Goal: Task Accomplishment & Management: Manage account settings

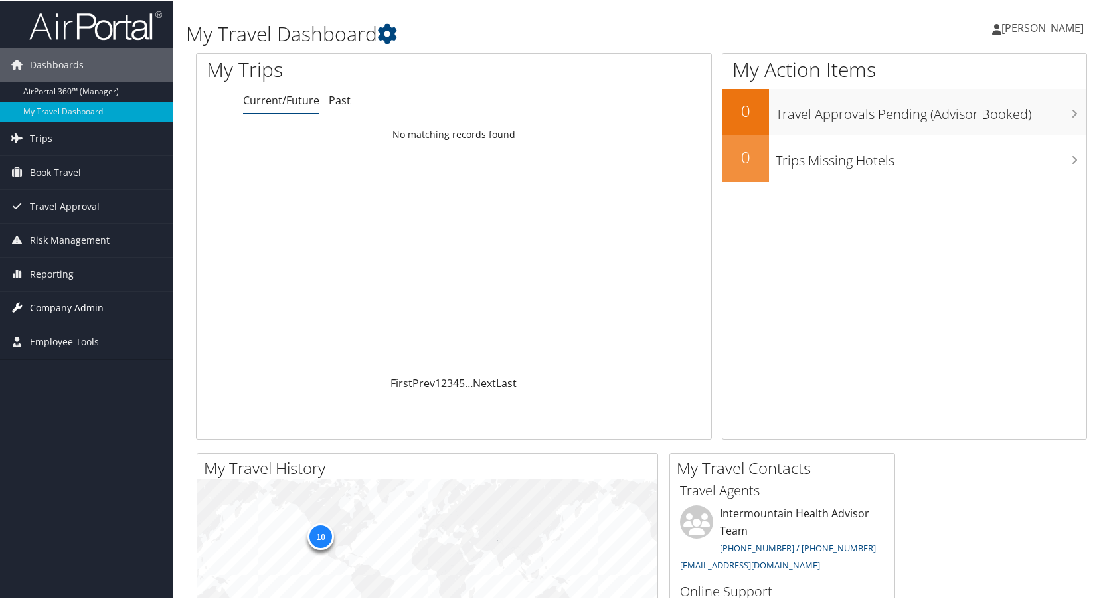
click at [62, 307] on span "Company Admin" at bounding box center [67, 306] width 74 height 33
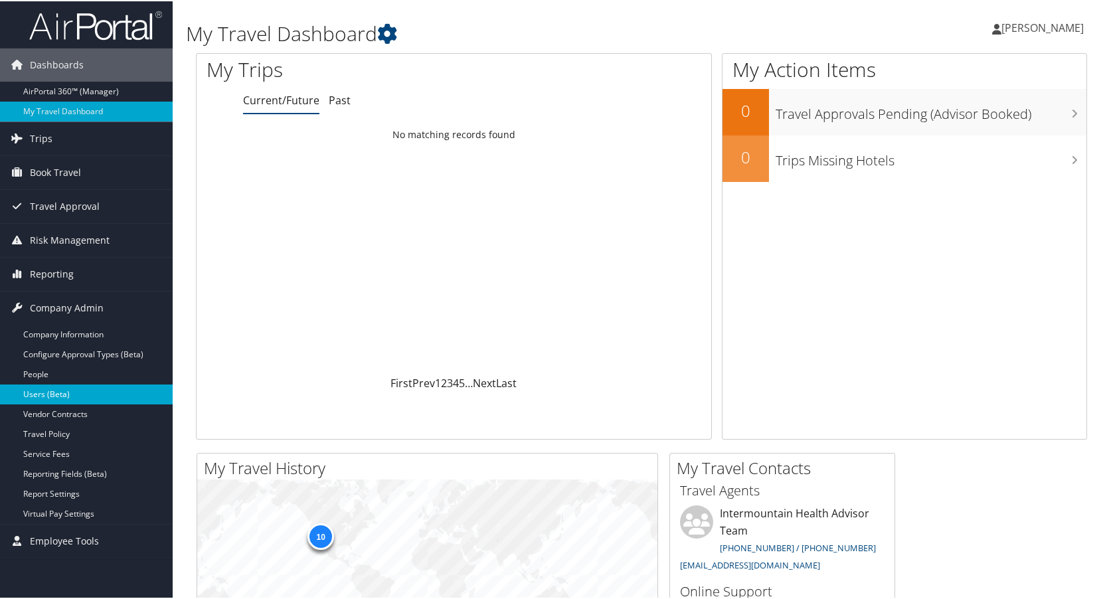
click at [58, 388] on link "Users (Beta)" at bounding box center [86, 393] width 173 height 20
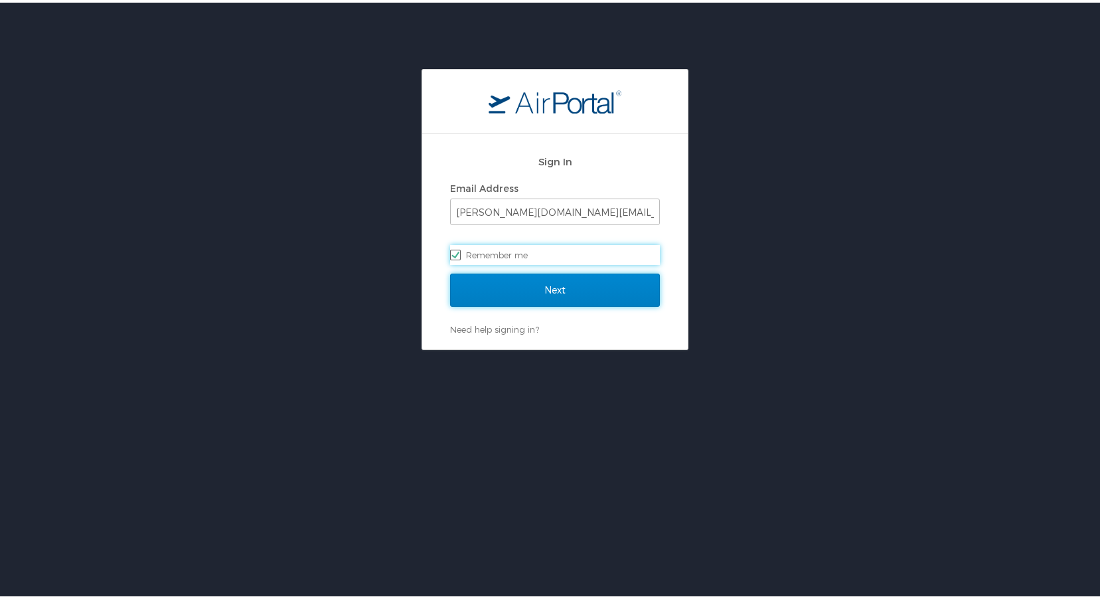
click at [505, 285] on input "Next" at bounding box center [555, 287] width 210 height 33
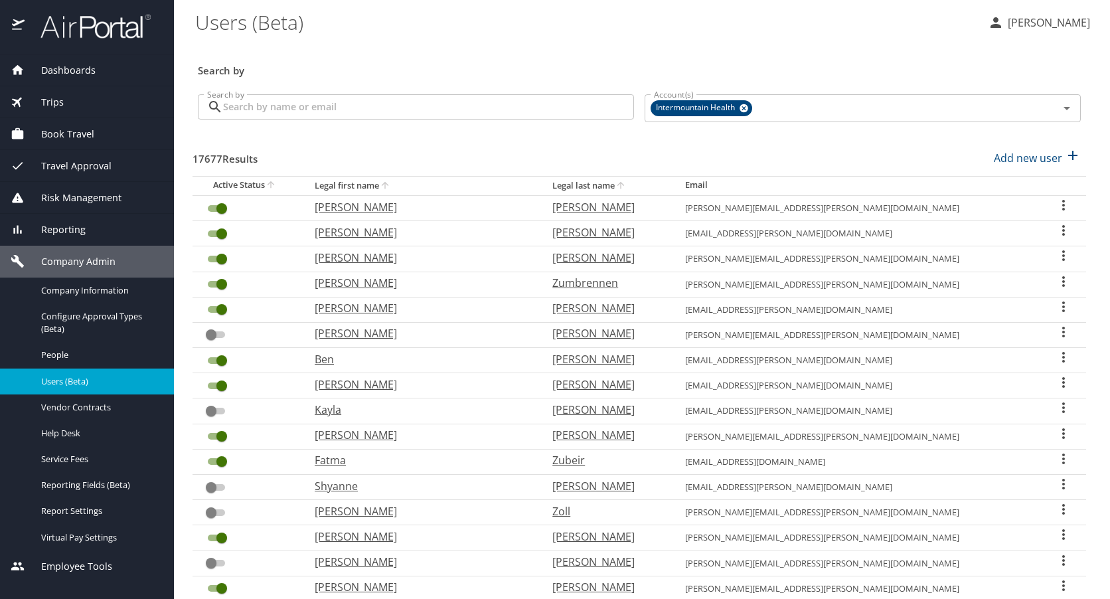
click at [337, 109] on input "Search by" at bounding box center [428, 106] width 411 height 25
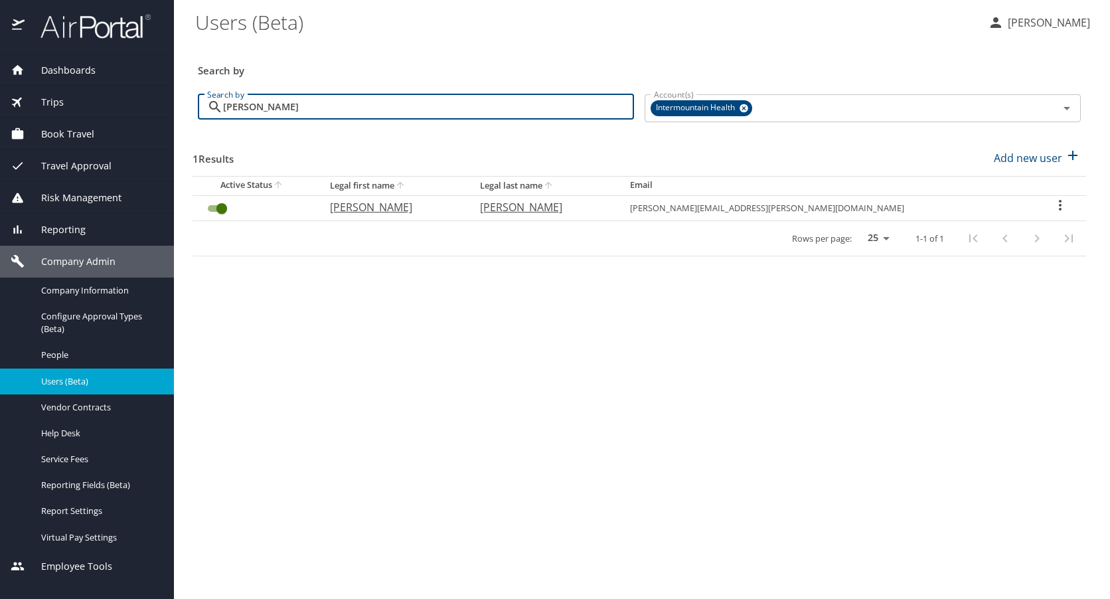
type input "ruth curran"
click at [64, 347] on link "People" at bounding box center [87, 355] width 174 height 26
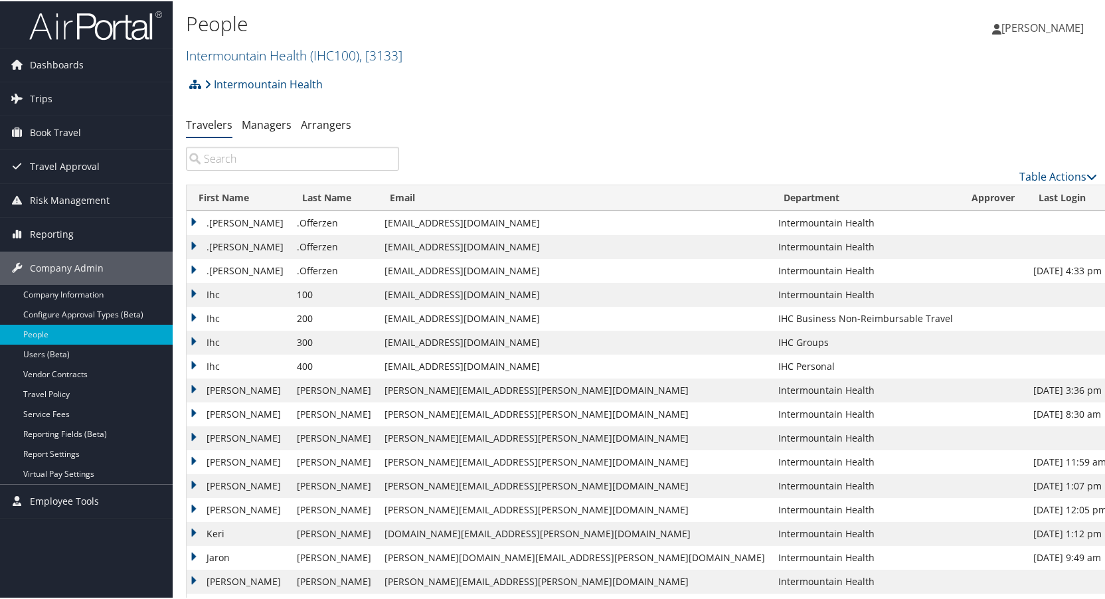
click at [270, 160] on input "search" at bounding box center [292, 157] width 213 height 24
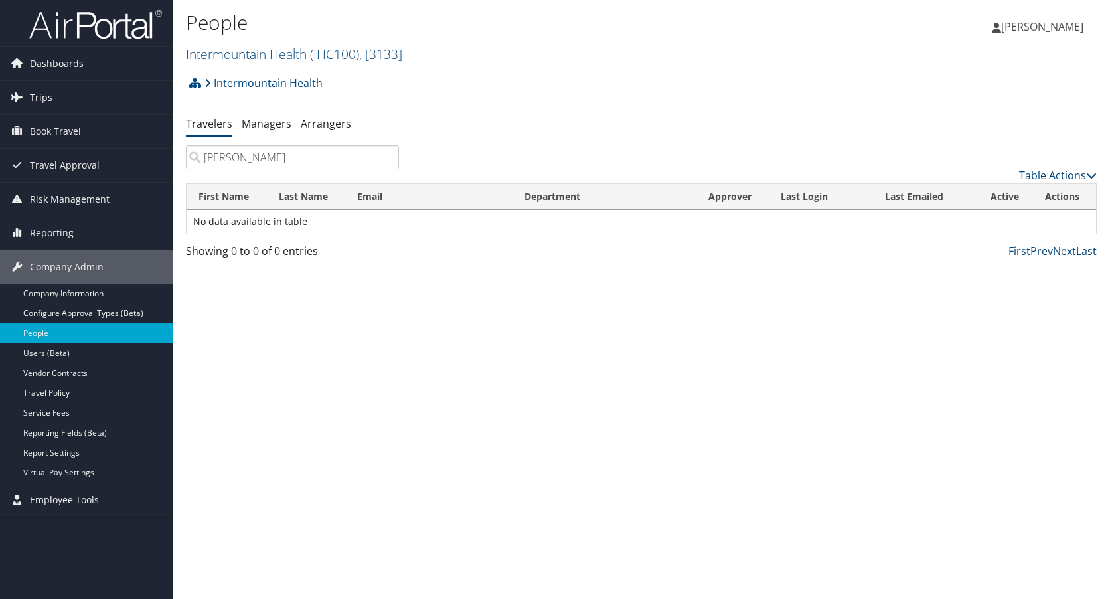
type input "[PERSON_NAME]"
